Goal: Navigation & Orientation: Find specific page/section

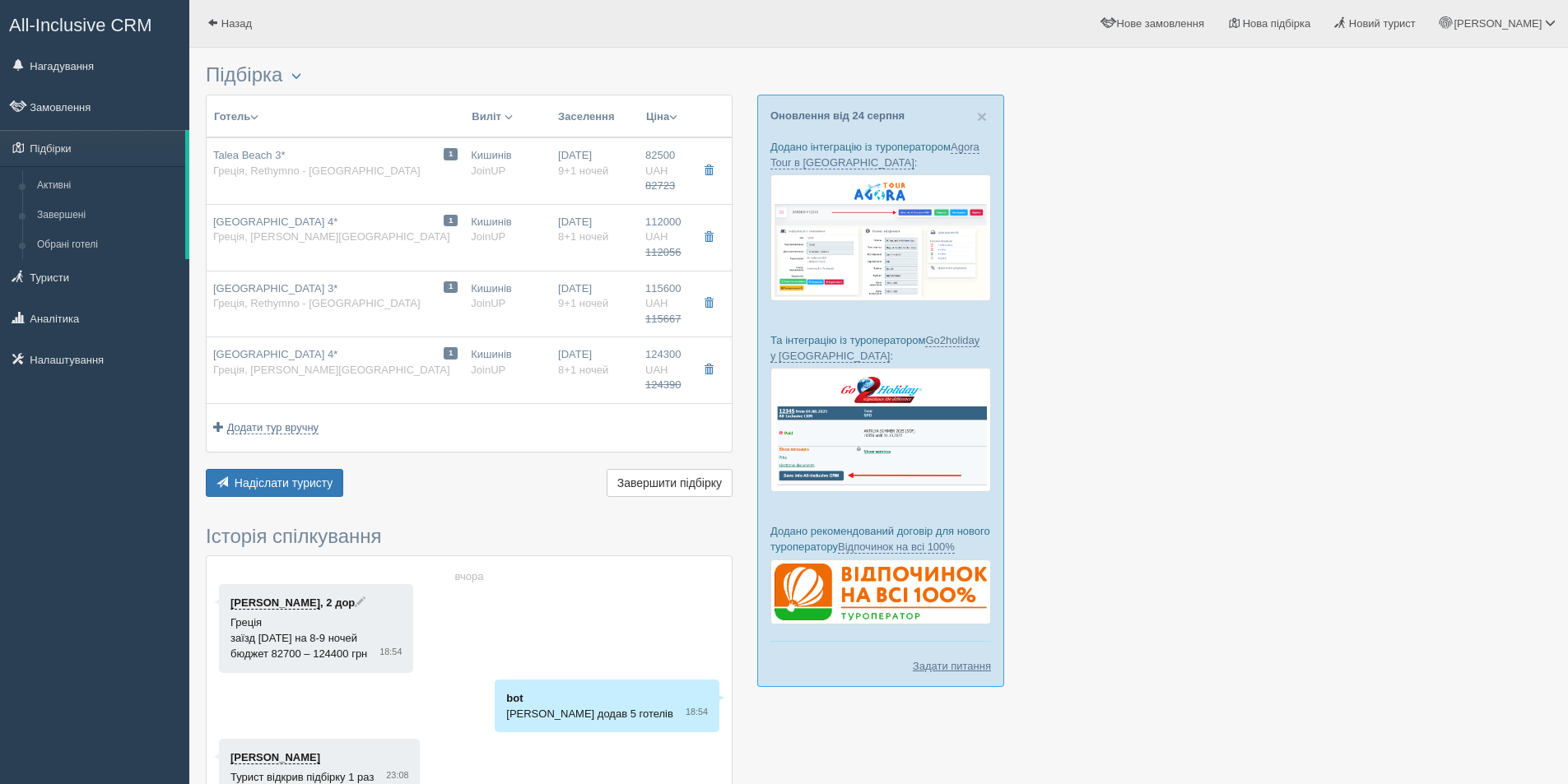
click at [60, 40] on link "All-Inclusive CRM" at bounding box center [95, 24] width 188 height 45
